Goal: Information Seeking & Learning: Learn about a topic

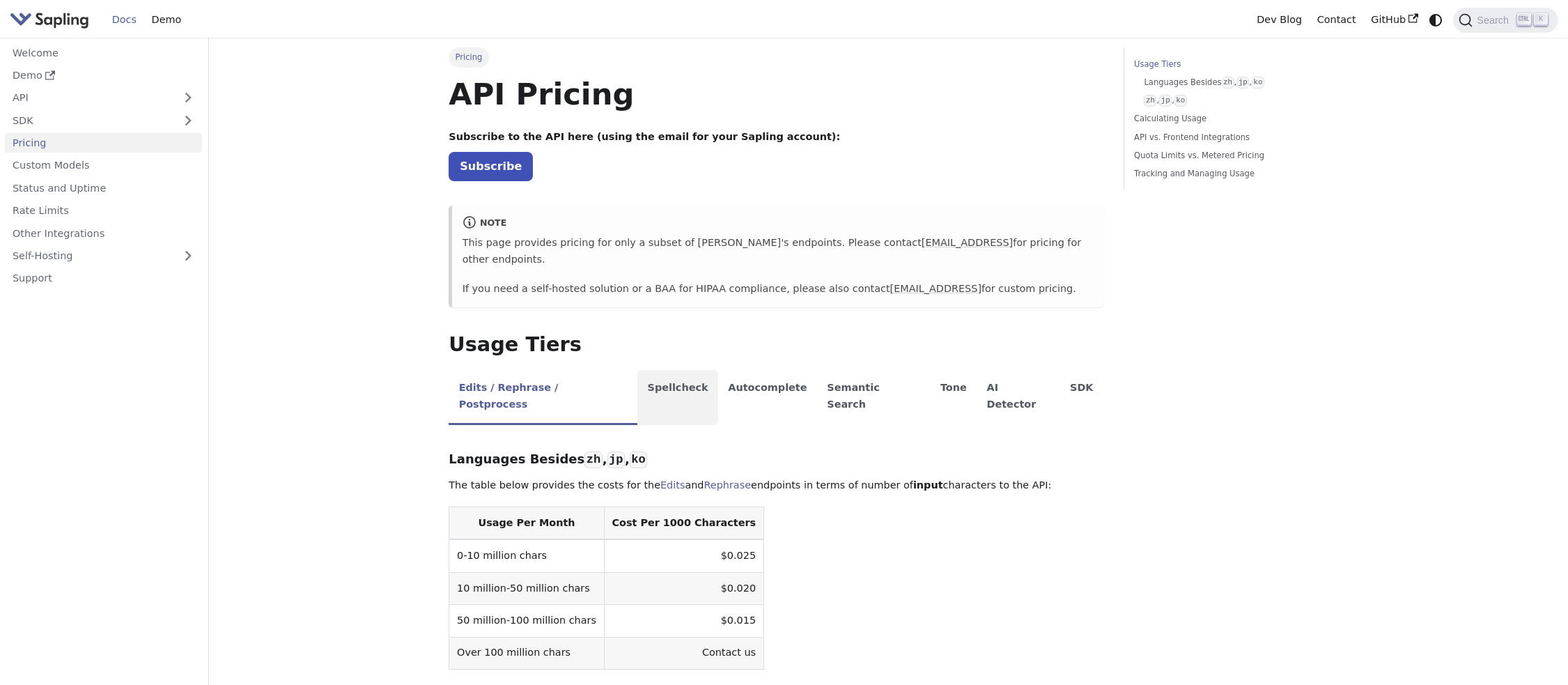
click at [641, 381] on li "Spellcheck" at bounding box center [678, 398] width 81 height 56
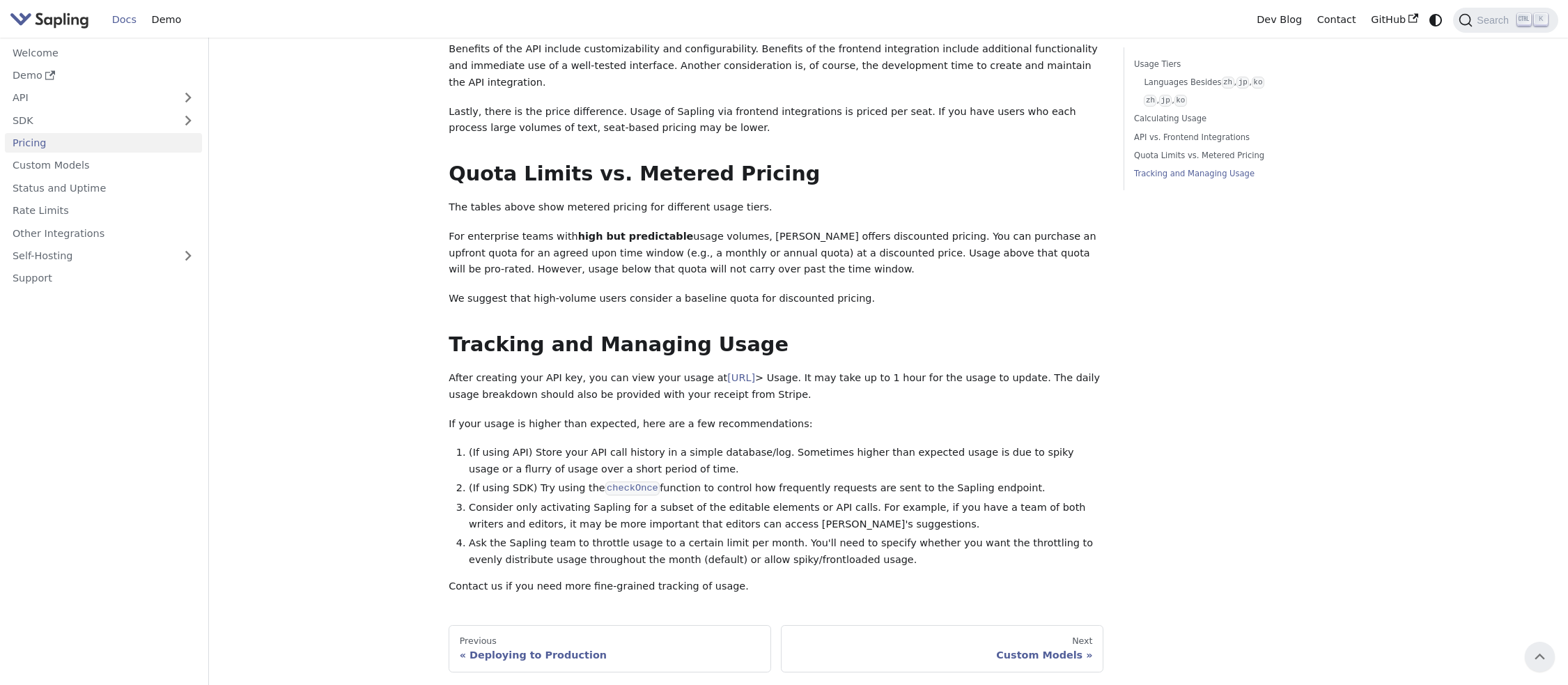
scroll to position [666, 0]
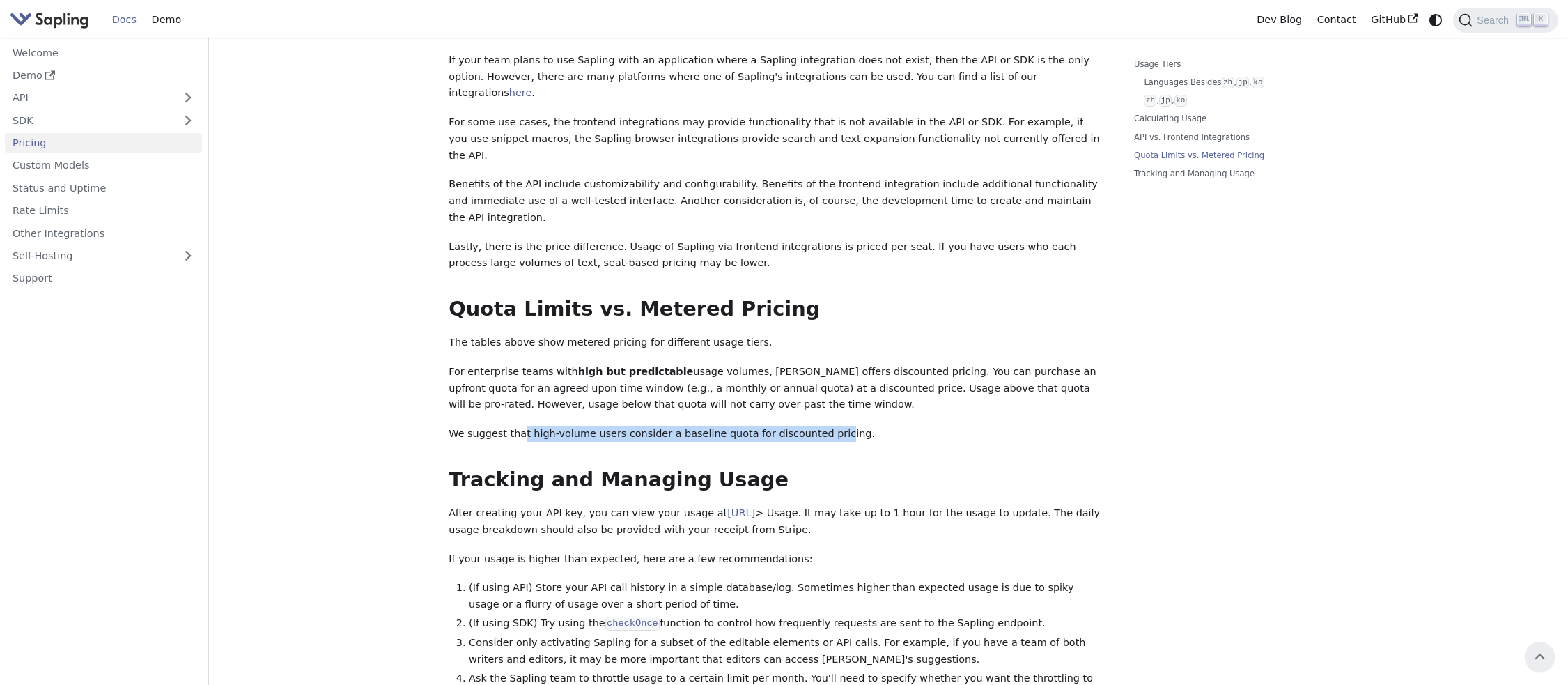
drag, startPoint x: 517, startPoint y: 349, endPoint x: 808, endPoint y: 358, distance: 291.1
click at [808, 425] on p "We suggest that high-volume users consider a baseline quota for discounted pric…" at bounding box center [776, 433] width 655 height 17
click at [793, 340] on div "API Pricing Subscribe to the API here (using the email for your Sapling account…" at bounding box center [776, 69] width 655 height 1320
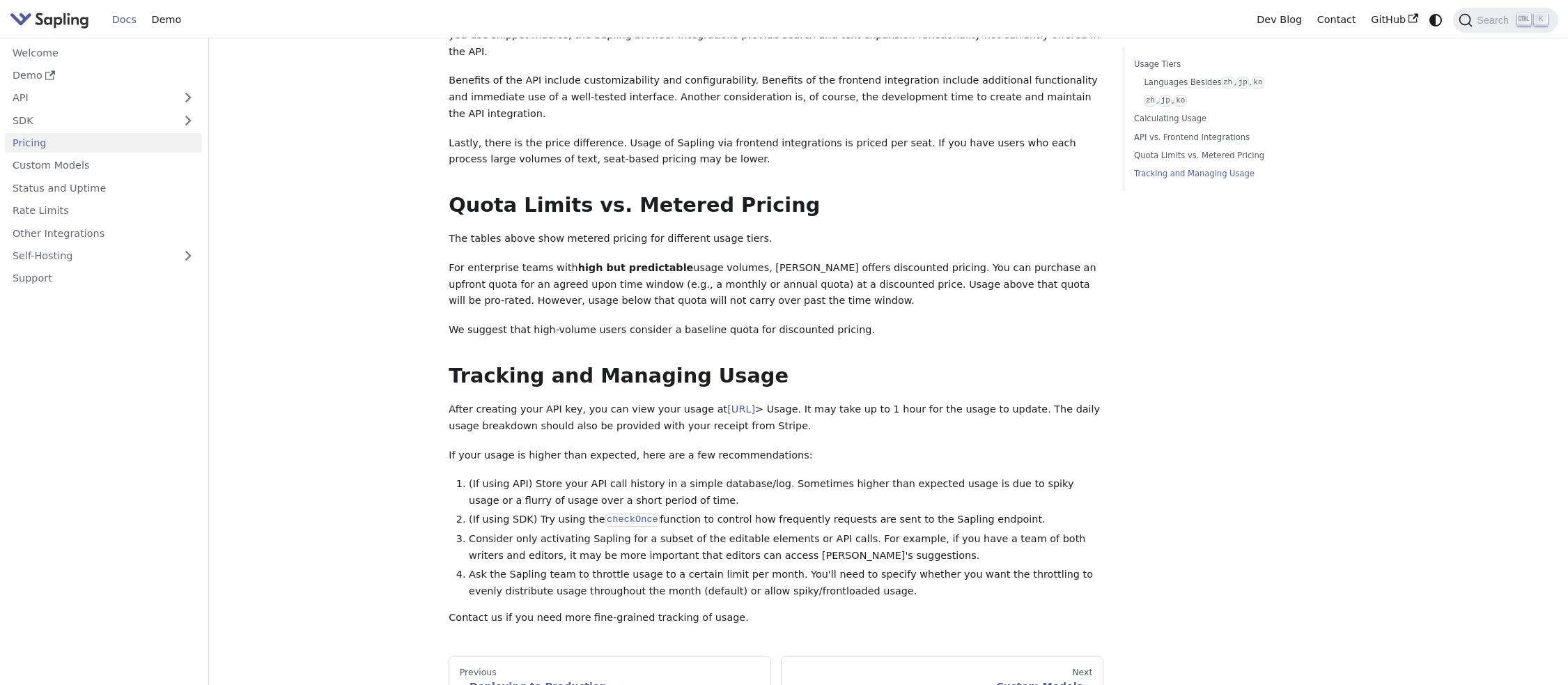
scroll to position [875, 0]
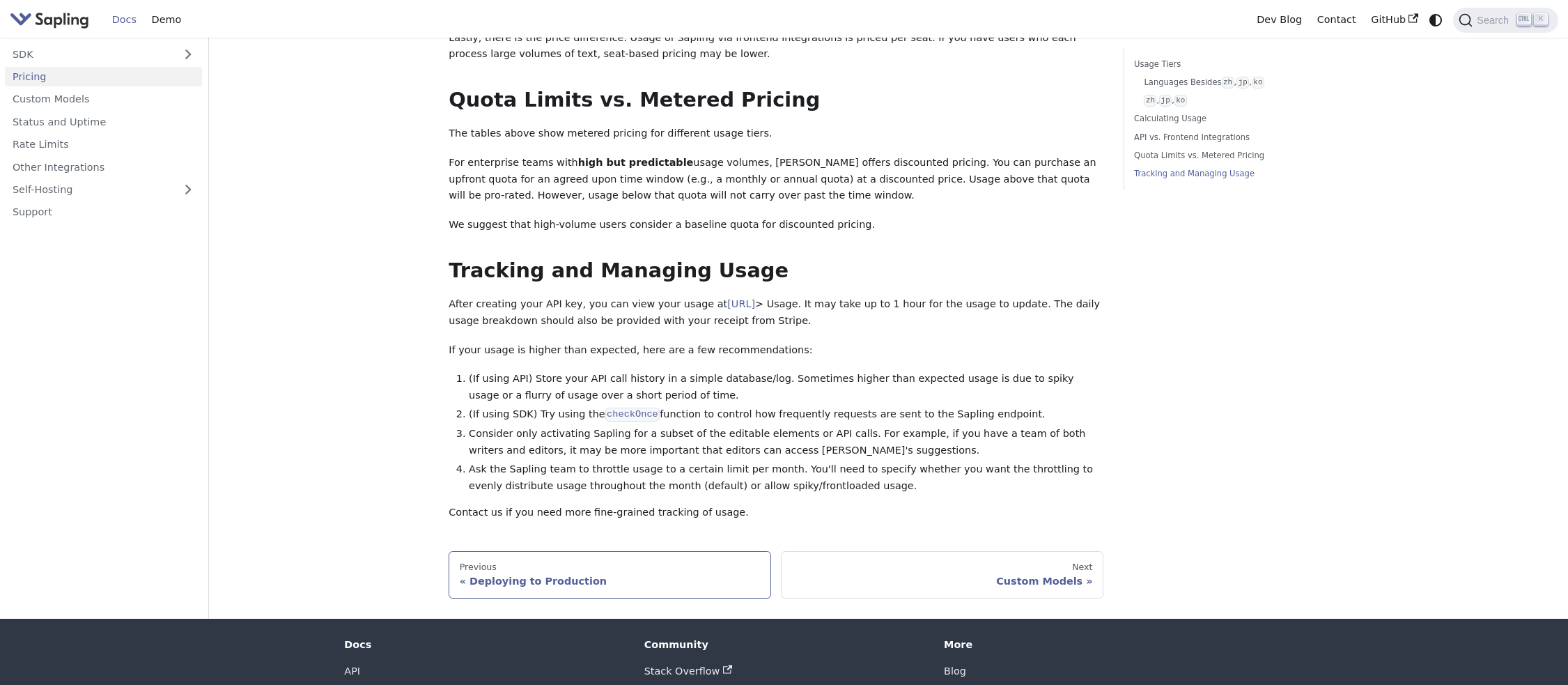
click at [501, 551] on link "Previous Deploying to Production" at bounding box center [610, 575] width 322 height 48
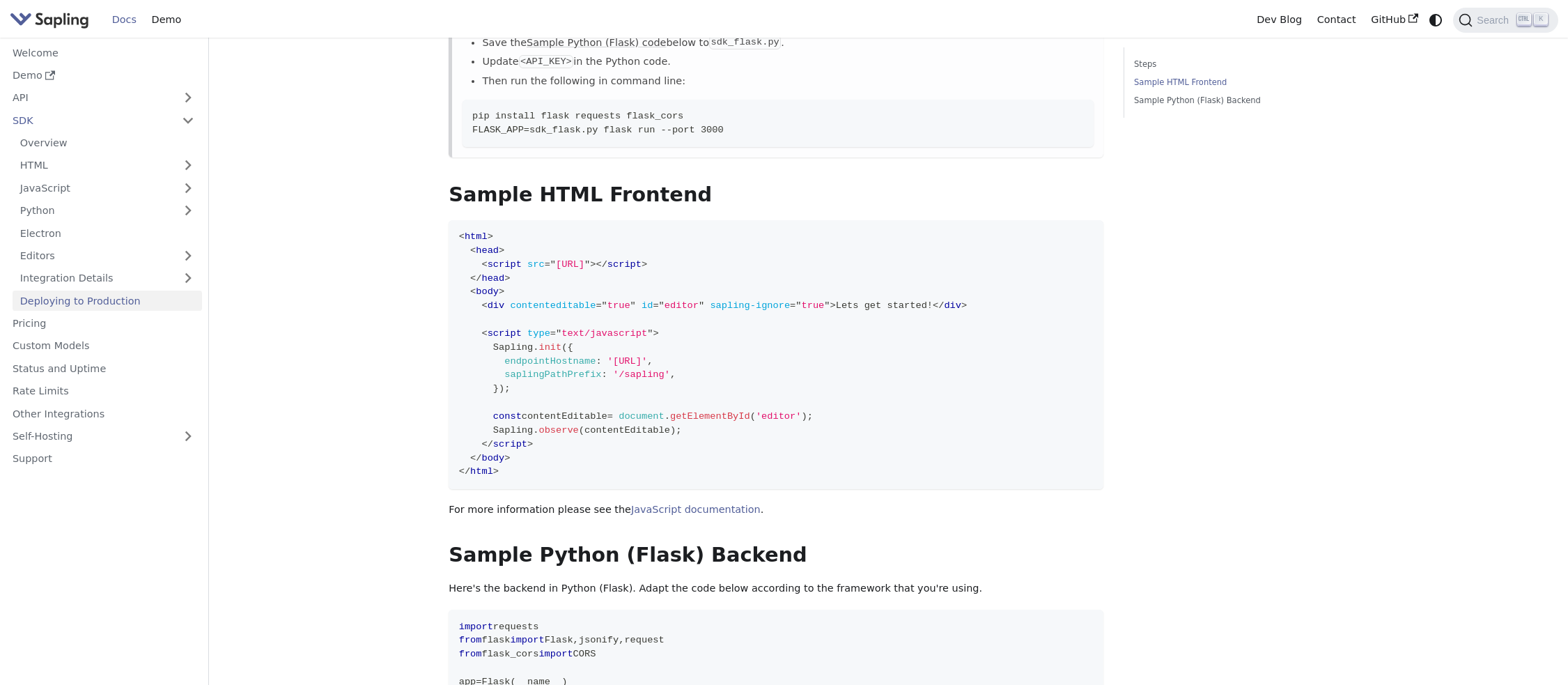
scroll to position [488, 0]
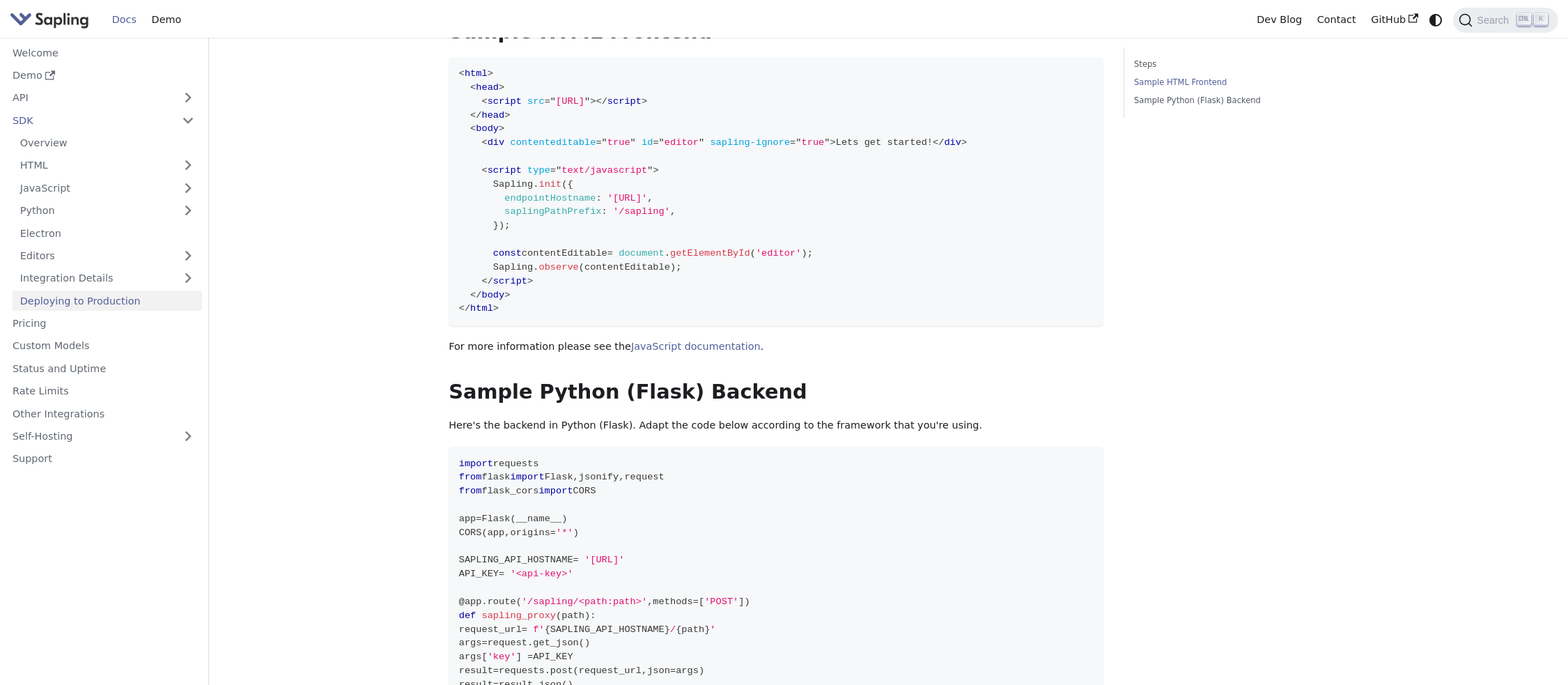
scroll to position [875, 0]
